Goal: Task Accomplishment & Management: Manage account settings

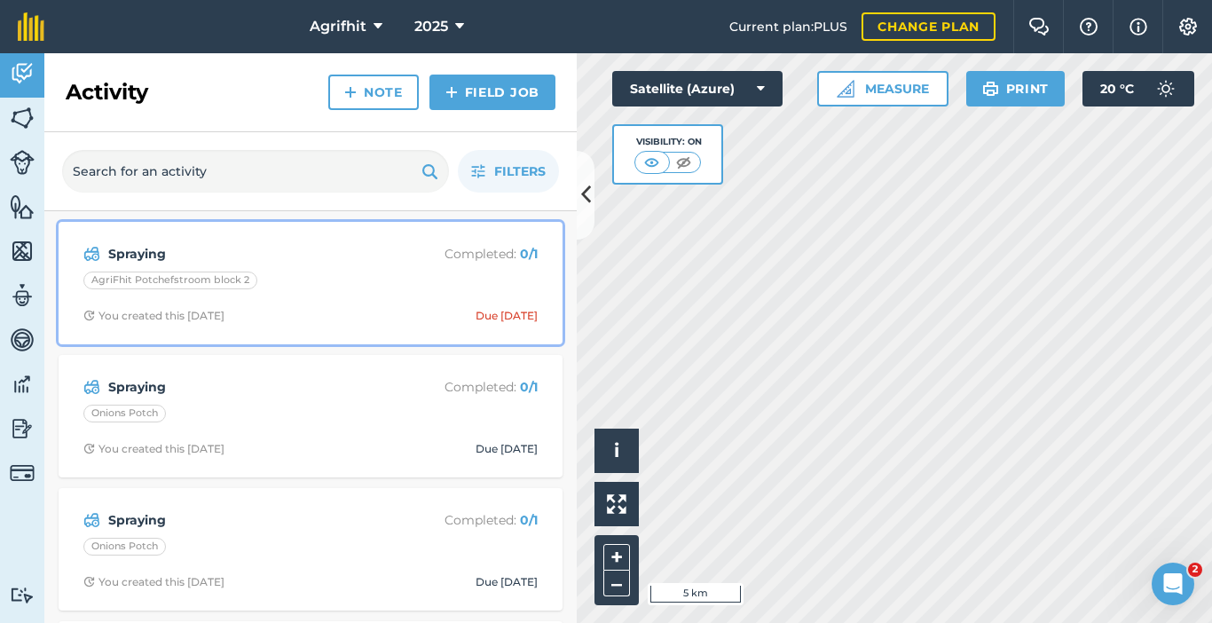
click at [335, 288] on div "AgriFhit Potchefstroom block 2" at bounding box center [310, 283] width 454 height 23
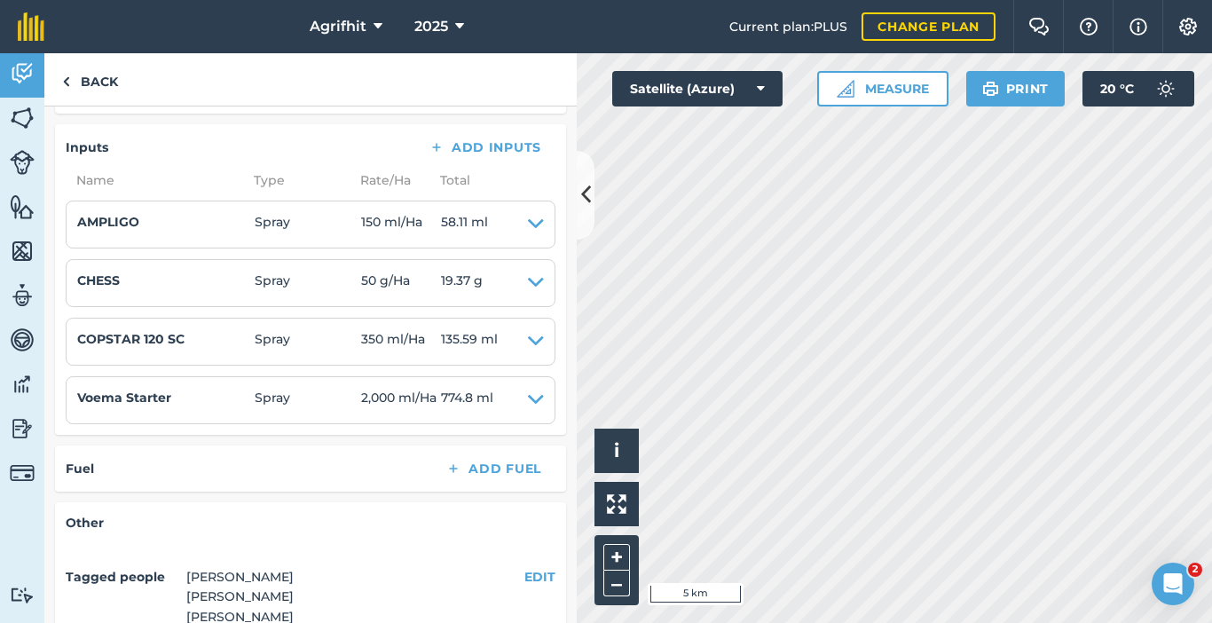
scroll to position [266, 0]
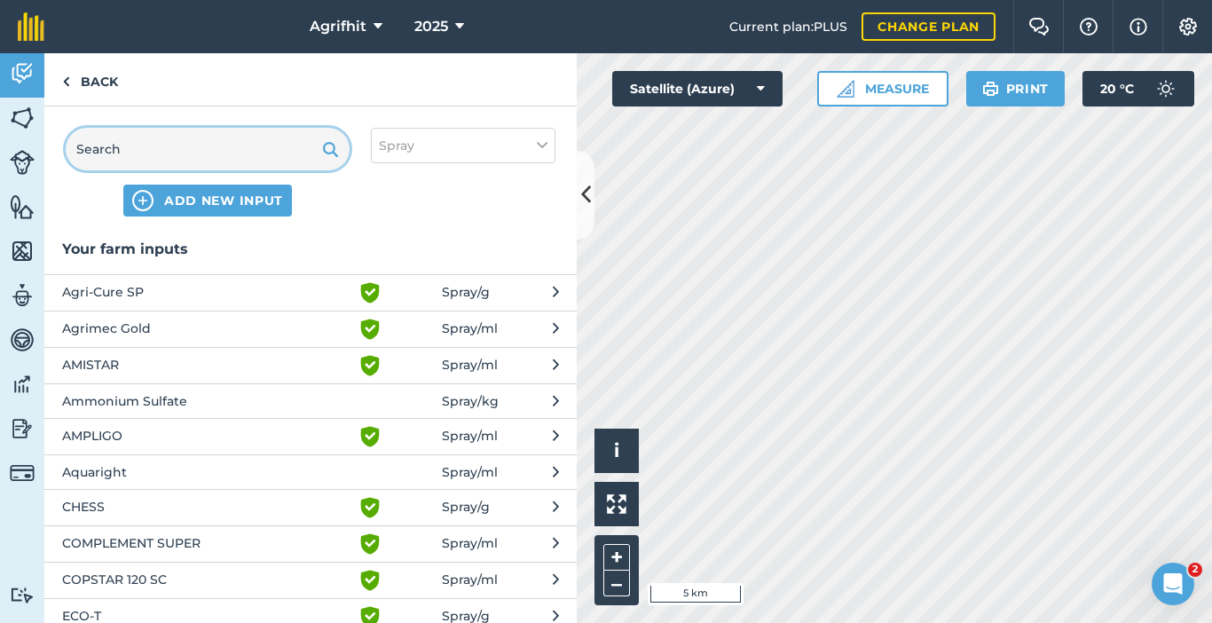
click at [232, 142] on input "text" at bounding box center [208, 149] width 284 height 43
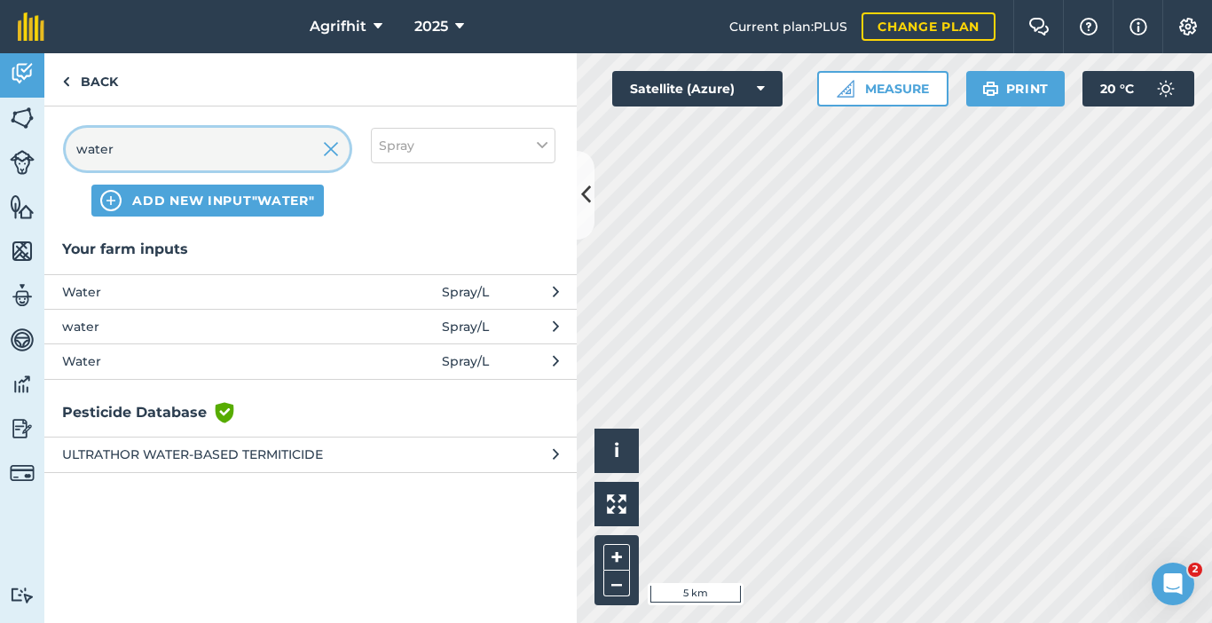
type input "water"
click at [256, 296] on span "Water" at bounding box center [207, 292] width 290 height 20
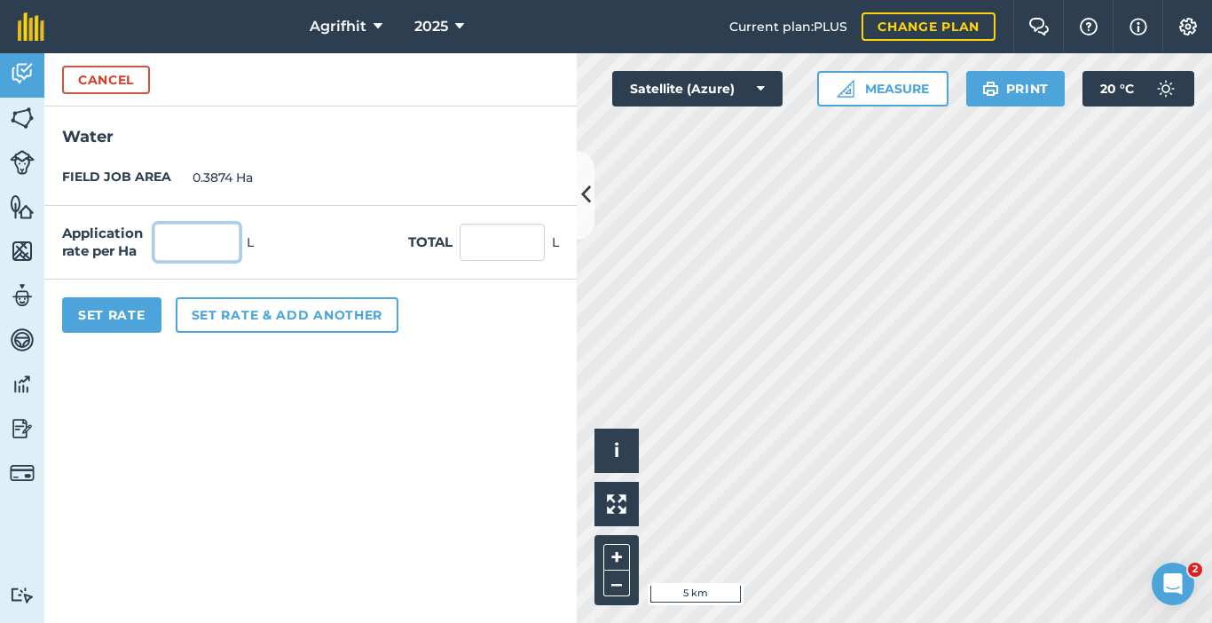
click at [193, 250] on input "text" at bounding box center [196, 242] width 85 height 37
type input "70"
type input "27.118"
click at [117, 318] on button "Set Rate" at bounding box center [111, 314] width 99 height 35
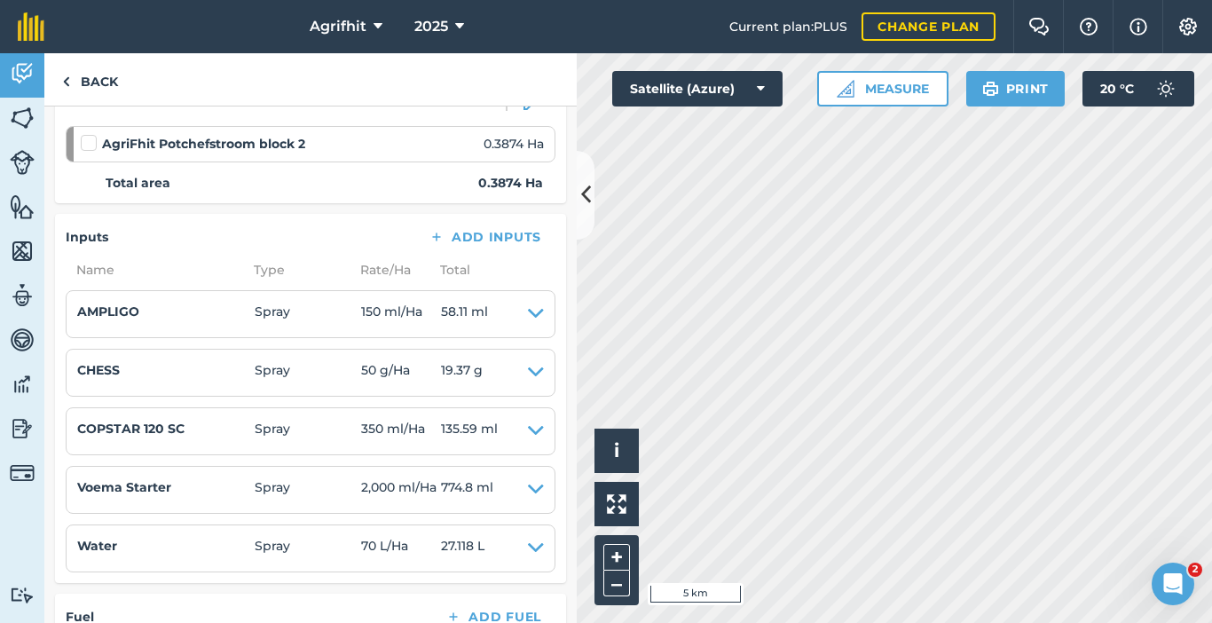
scroll to position [266, 0]
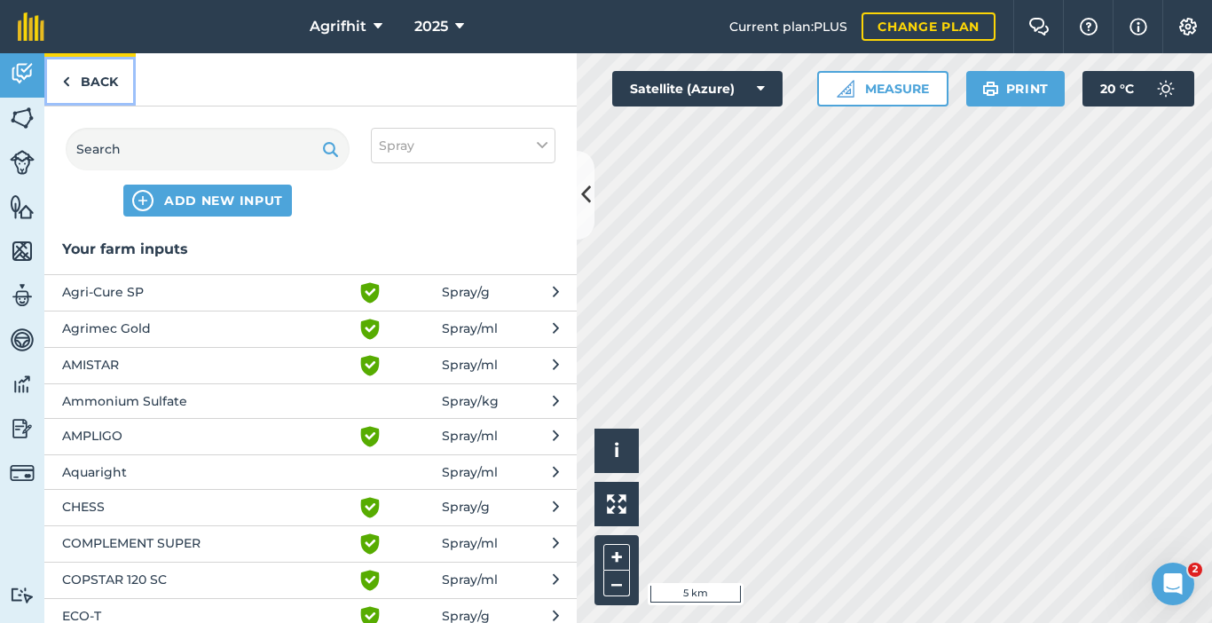
click at [66, 85] on img at bounding box center [66, 81] width 8 height 21
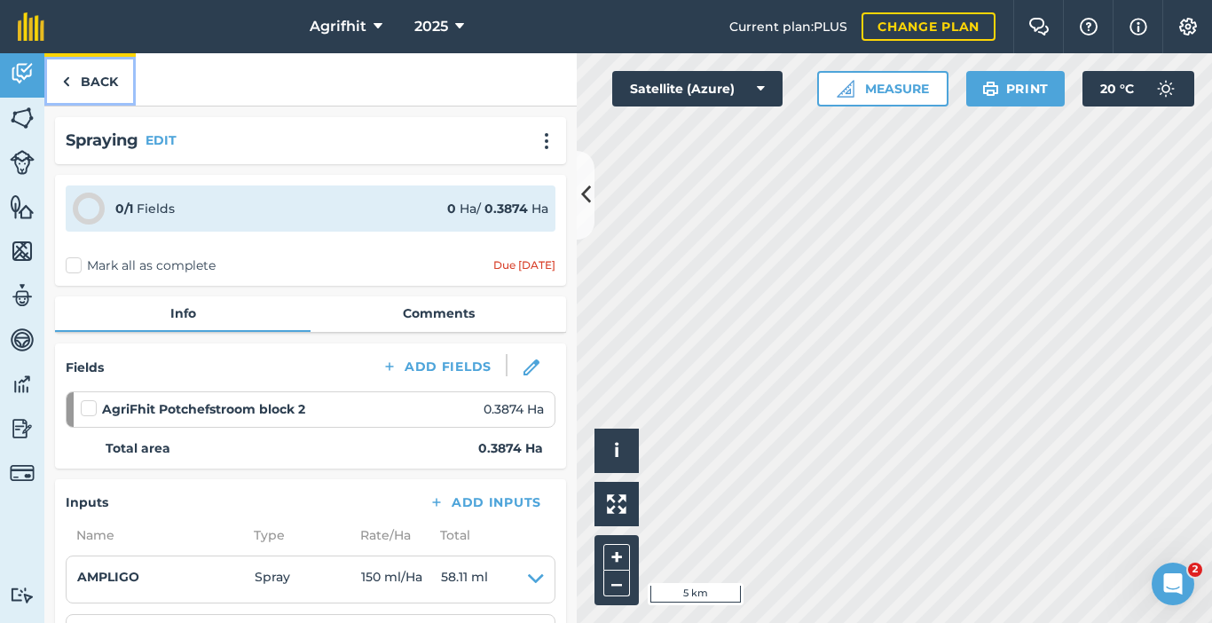
click at [73, 82] on link "Back" at bounding box center [89, 79] width 91 height 52
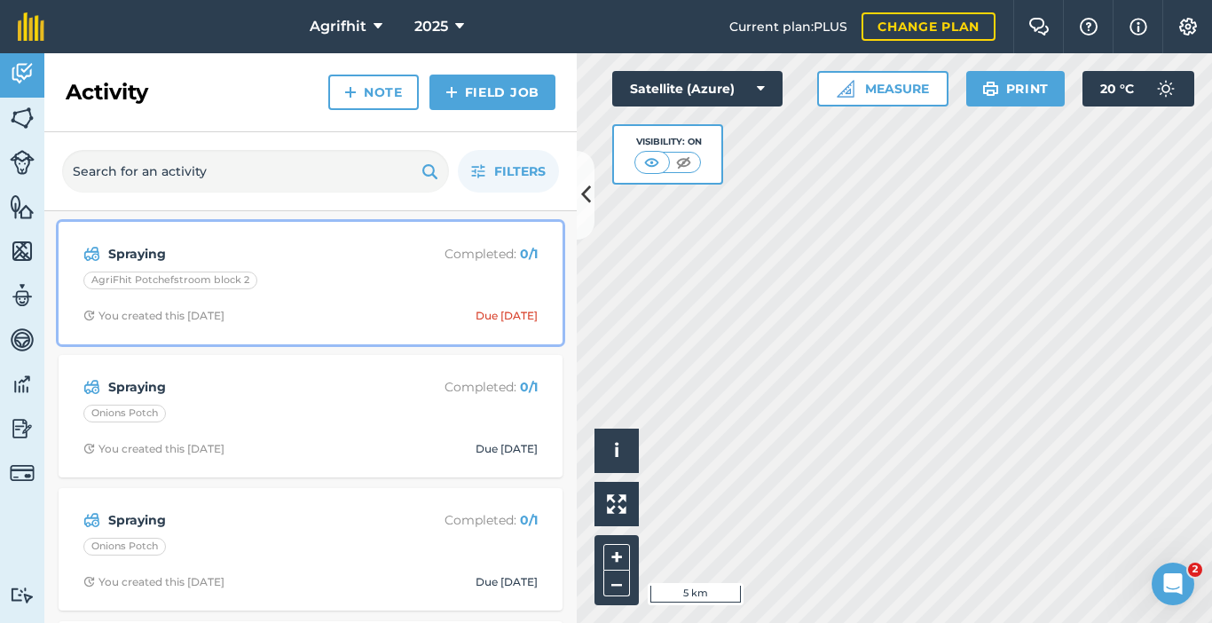
click at [339, 277] on div "AgriFhit Potchefstroom block 2" at bounding box center [310, 283] width 454 height 23
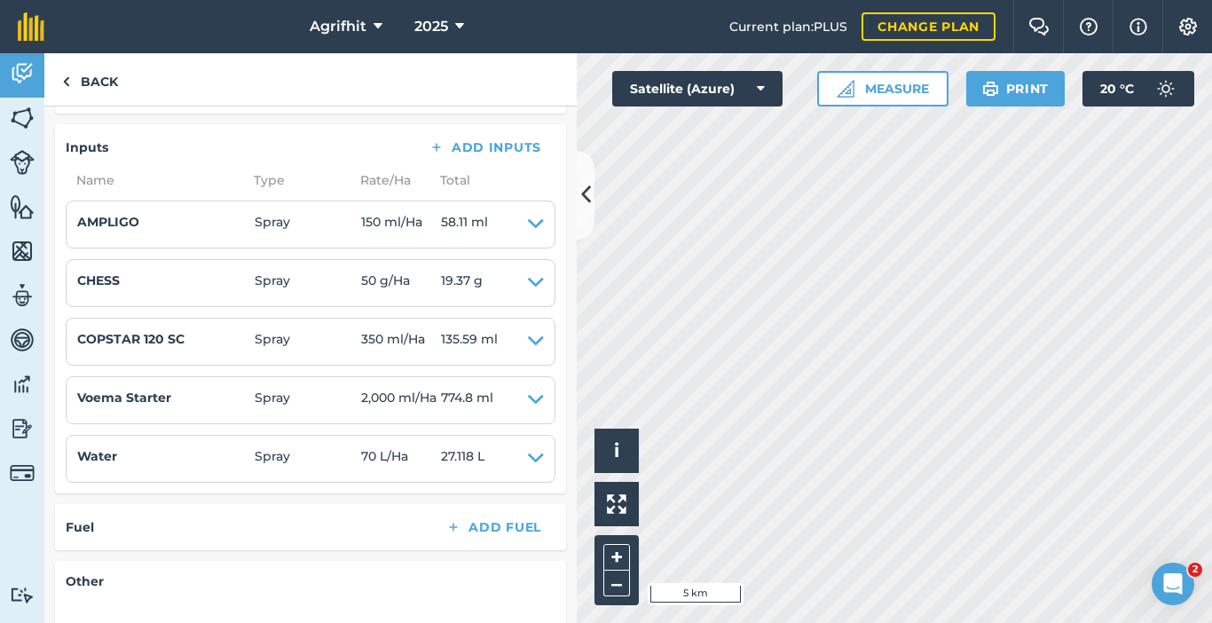
scroll to position [89, 0]
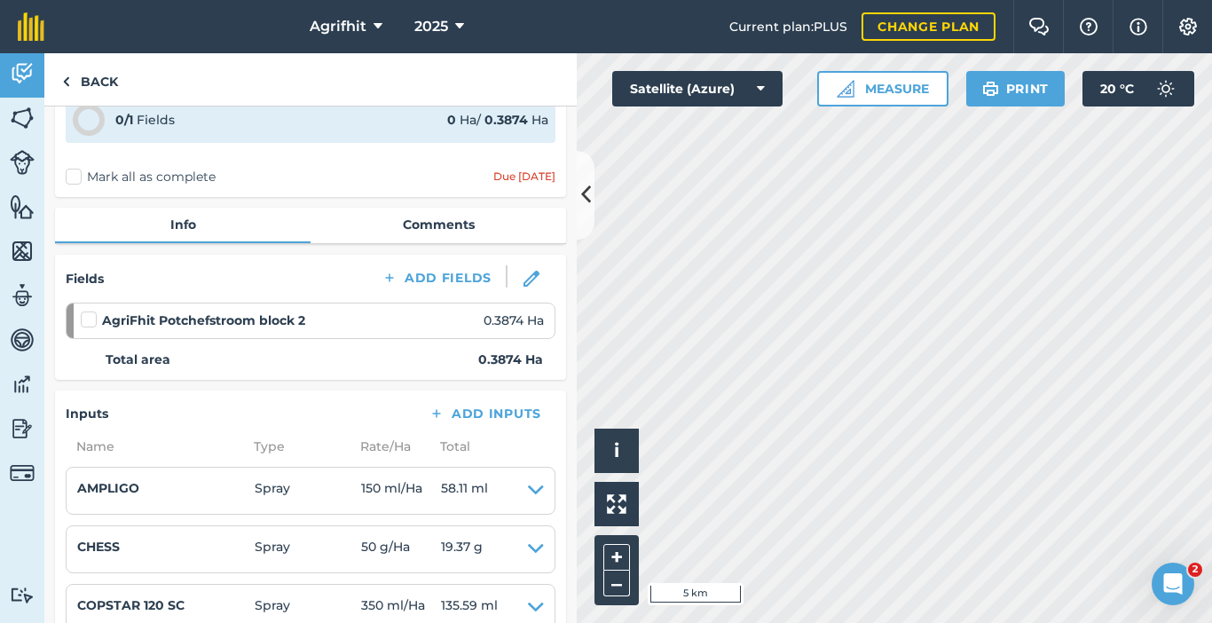
click at [294, 314] on strong "AgriFhit Potchefstroom block 2" at bounding box center [203, 321] width 203 height 20
click at [90, 81] on link "Back" at bounding box center [89, 79] width 91 height 52
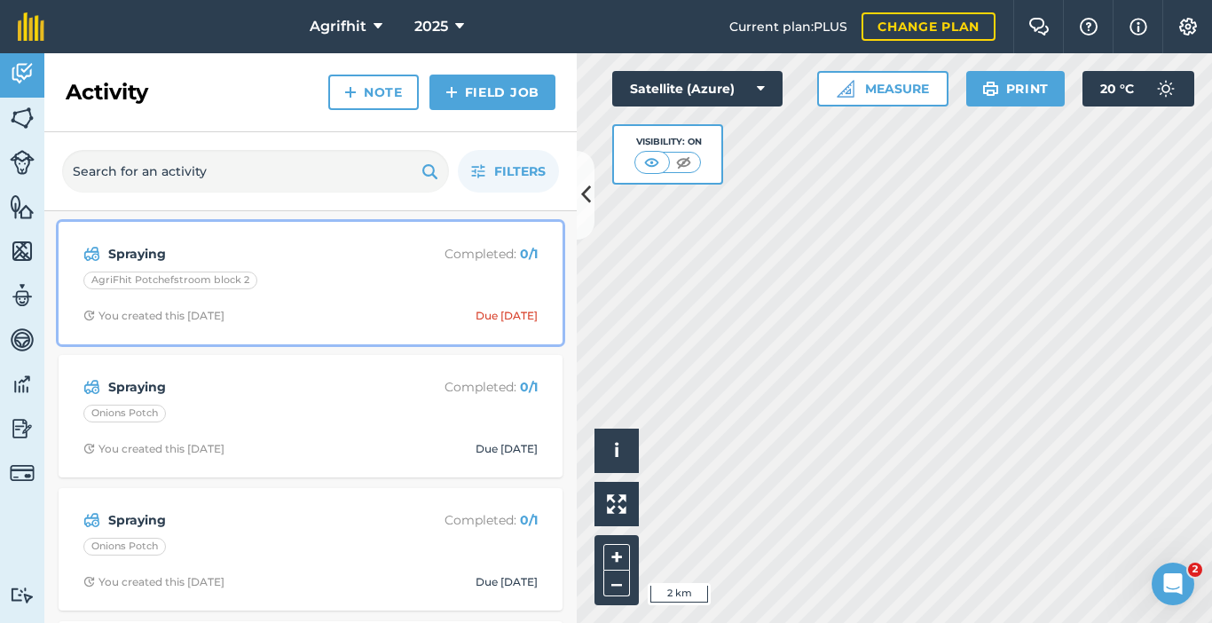
click at [306, 286] on div "AgriFhit Potchefstroom block 2" at bounding box center [310, 283] width 454 height 23
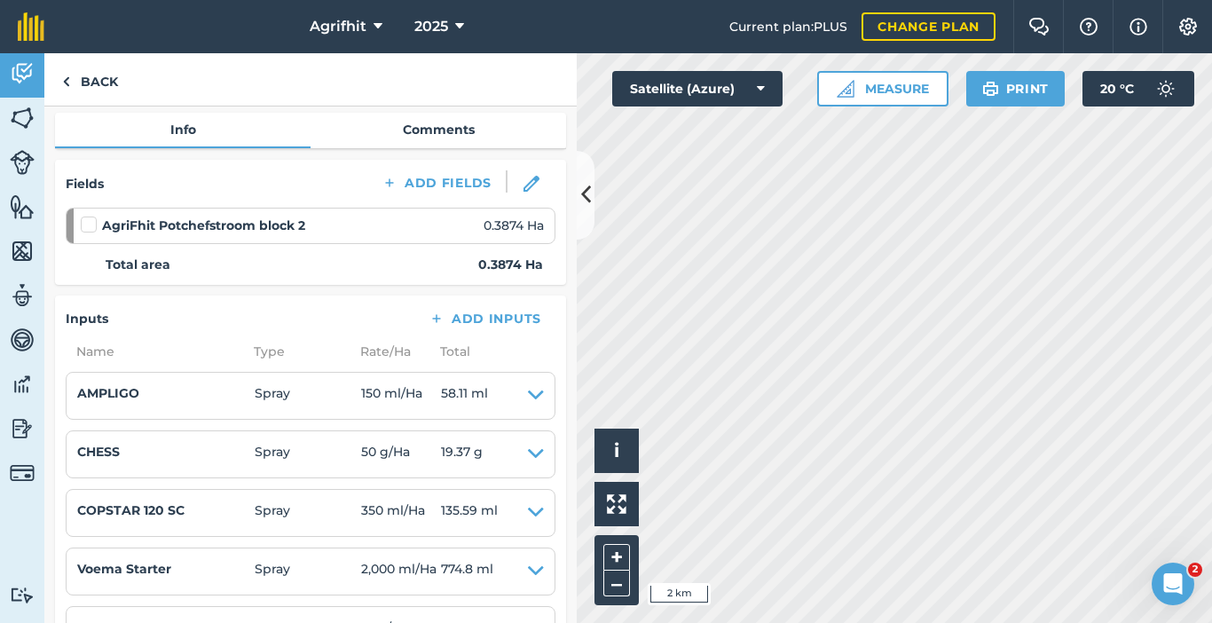
scroll to position [89, 0]
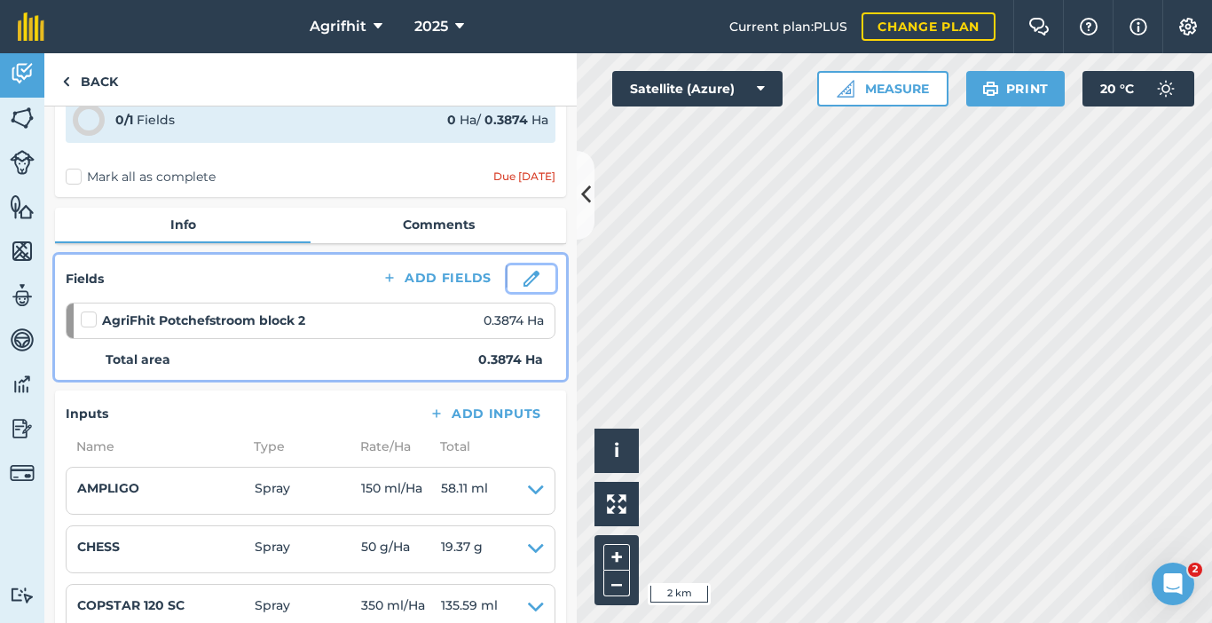
click at [508, 281] on button at bounding box center [532, 278] width 48 height 27
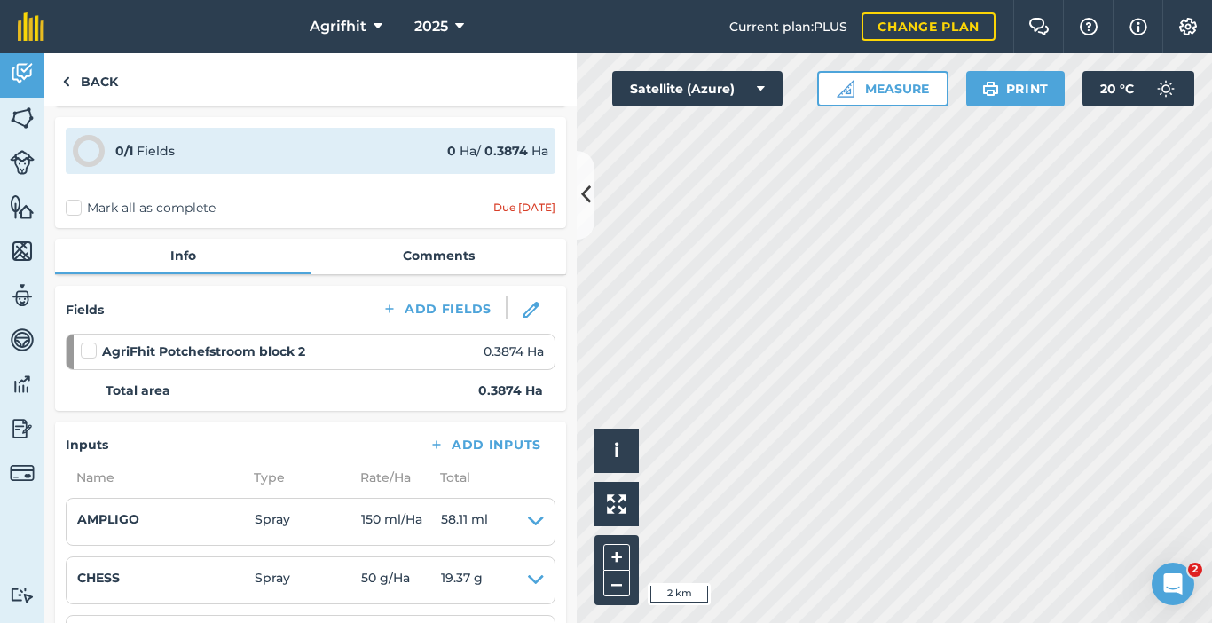
scroll to position [89, 0]
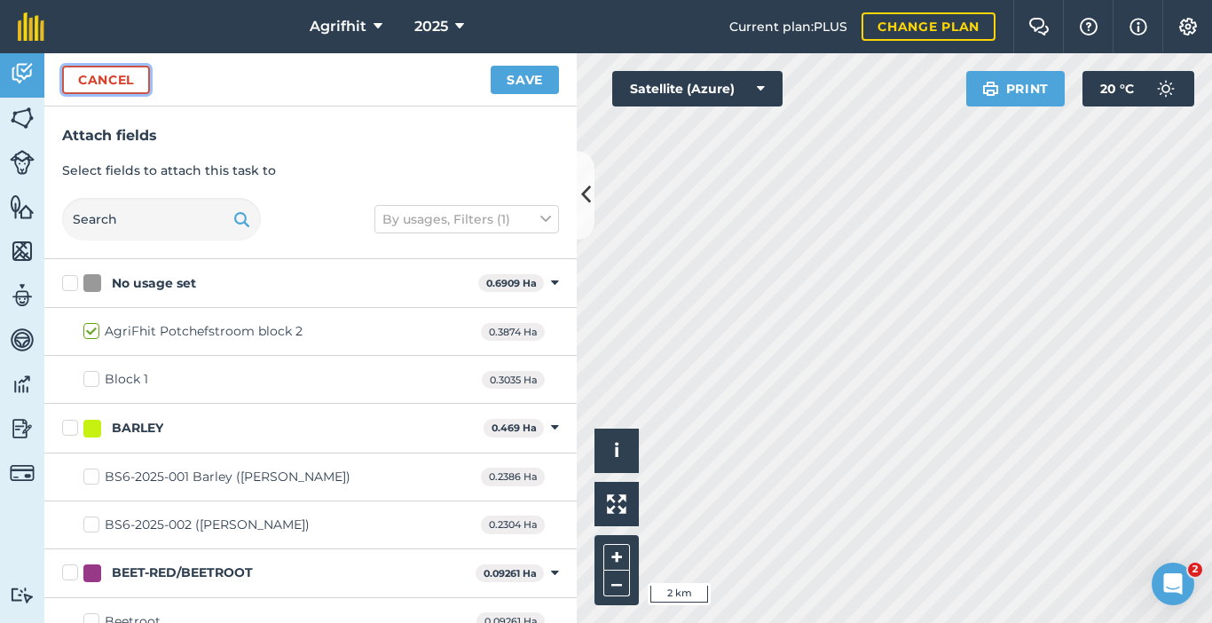
click at [114, 77] on button "Cancel" at bounding box center [106, 80] width 88 height 28
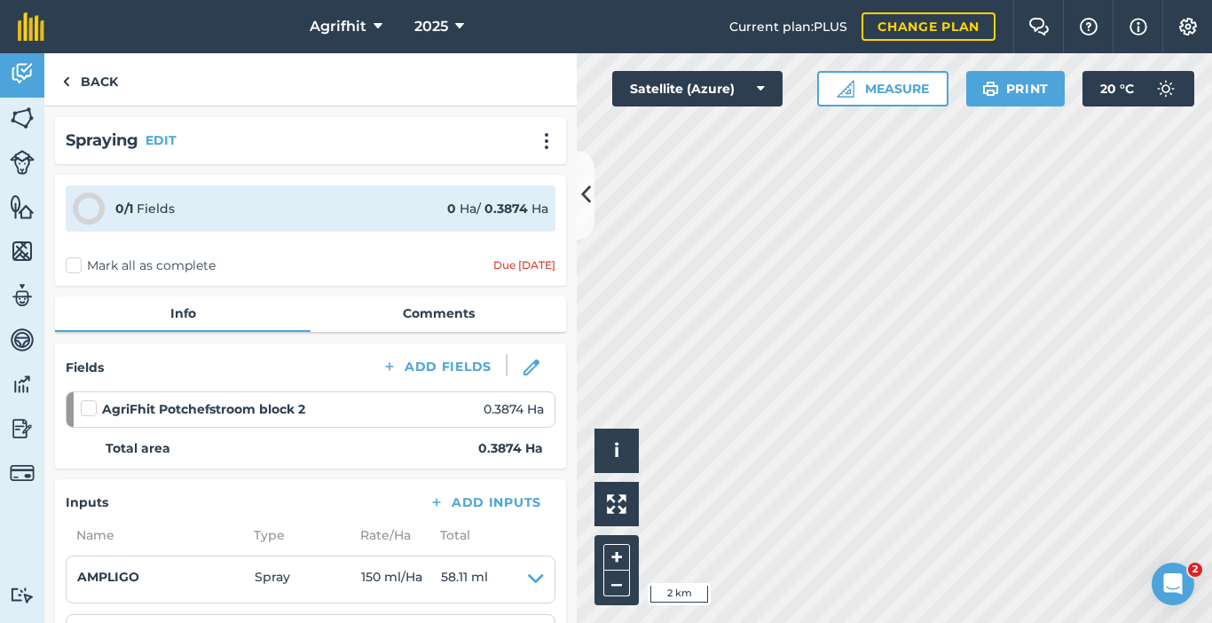
click at [219, 403] on strong "AgriFhit Potchefstroom block 2" at bounding box center [203, 409] width 203 height 20
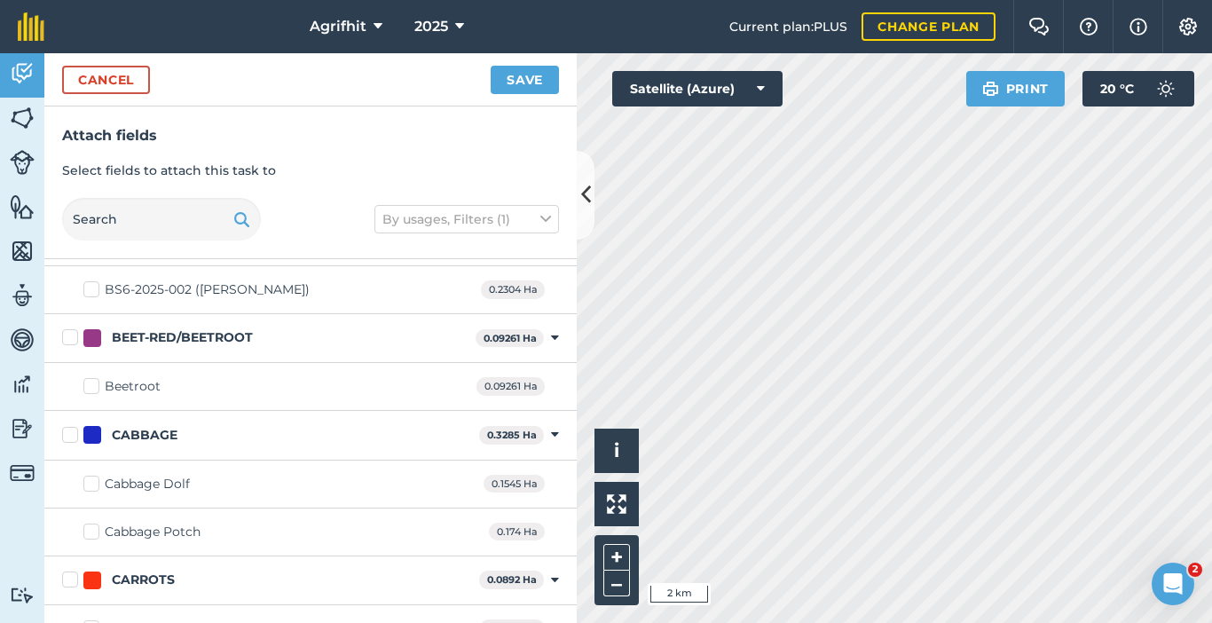
scroll to position [266, 0]
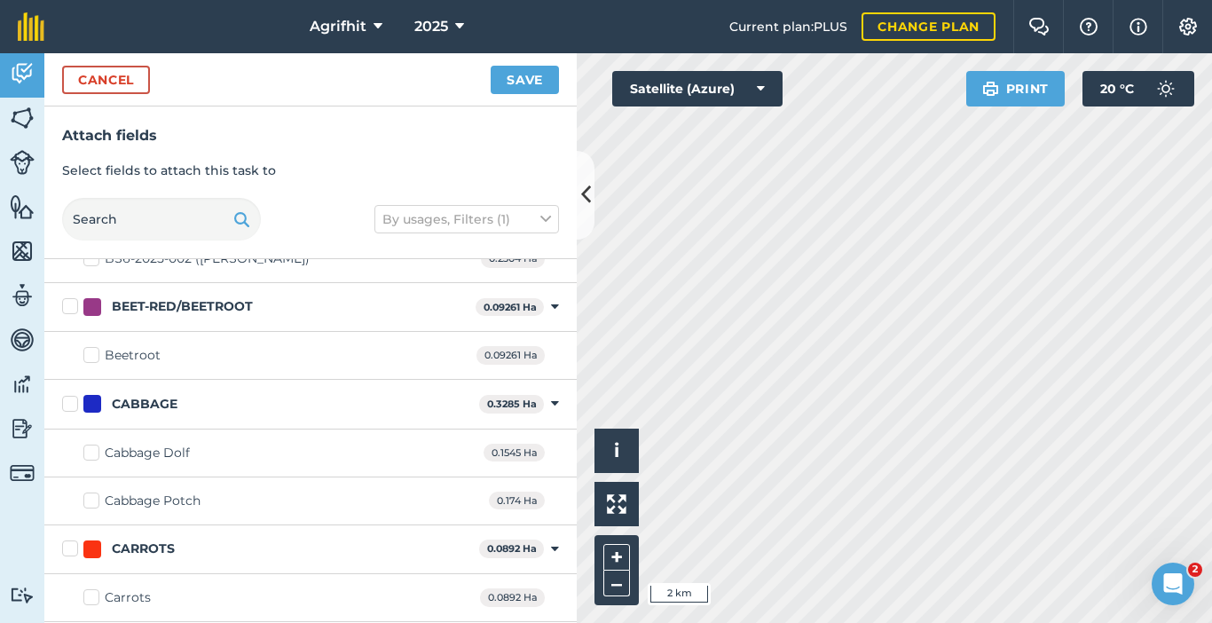
click at [91, 500] on label "Cabbage Potch" at bounding box center [141, 501] width 117 height 19
click at [91, 500] on input "Cabbage Potch" at bounding box center [89, 498] width 12 height 12
checkbox input "true"
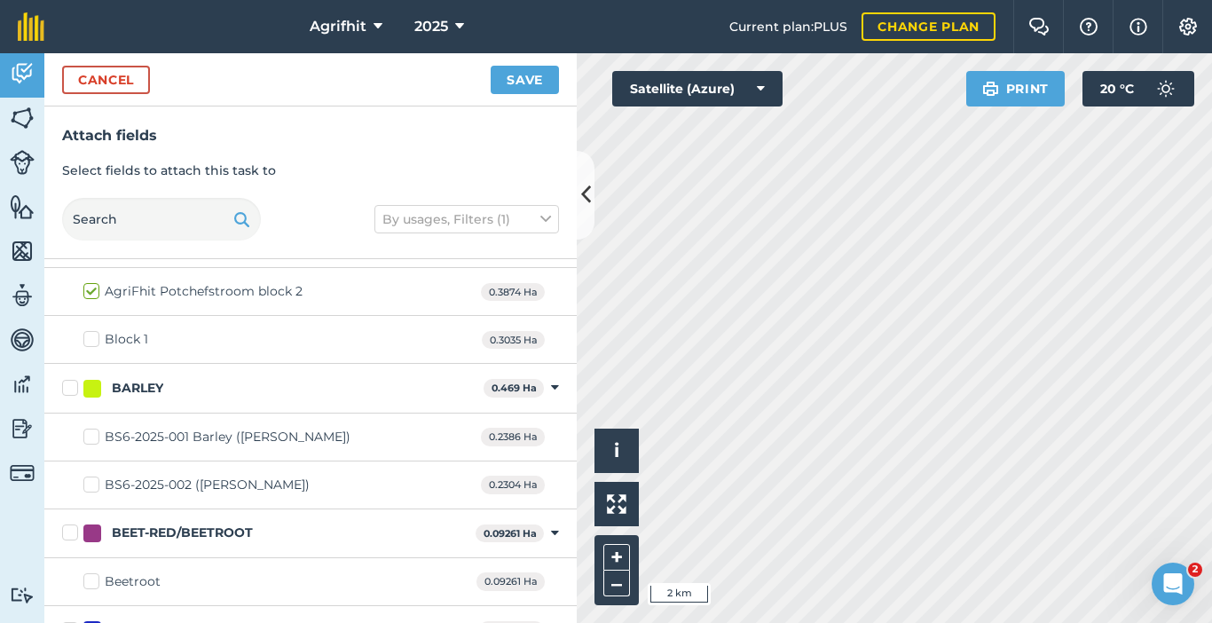
scroll to position [0, 0]
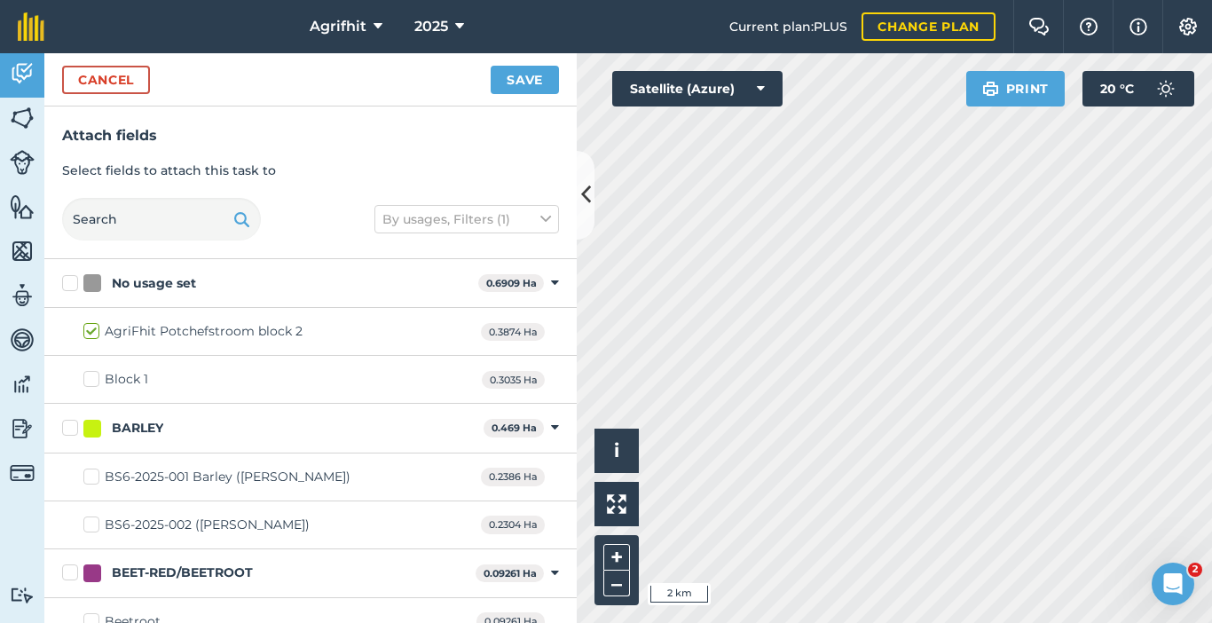
click at [87, 326] on label "AgriFhit Potchefstroom block 2" at bounding box center [192, 331] width 219 height 19
click at [87, 326] on input "AgriFhit Potchefstroom block 2" at bounding box center [89, 328] width 12 height 12
checkbox input "false"
click at [524, 80] on button "Save" at bounding box center [525, 80] width 68 height 28
